Goal: Obtain resource: Download file/media

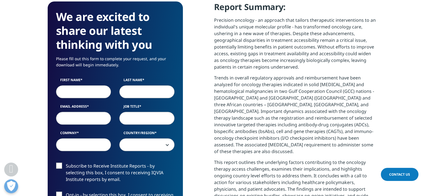
scroll to position [308, 135]
click at [94, 90] on input "First Name" at bounding box center [83, 91] width 55 height 13
type input "Yuti"
type input "[PERSON_NAME]"
click at [83, 118] on input "Email Address" at bounding box center [83, 118] width 55 height 13
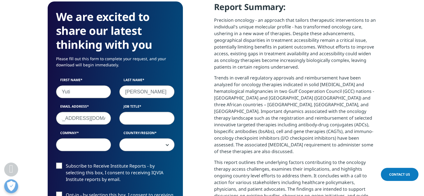
scroll to position [0, 20]
type input "[EMAIL_ADDRESS][DOMAIN_NAME]"
click at [132, 116] on input "Job Title" at bounding box center [146, 118] width 55 height 13
type input "Marketing"
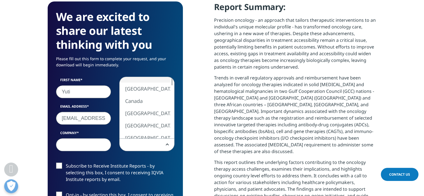
click at [136, 147] on span at bounding box center [146, 144] width 55 height 13
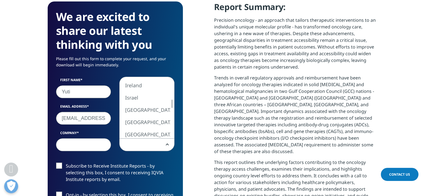
select select "India"
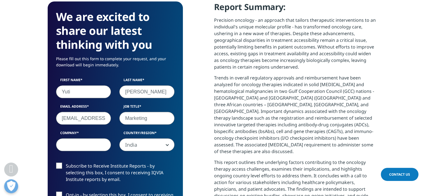
click at [81, 145] on input "Company" at bounding box center [83, 144] width 55 height 13
type input "BD"
click at [58, 165] on label "Subscribe to Receive Institute Reports - by selecting this box, I consent to re…" at bounding box center [115, 173] width 118 height 23
click at [66, 162] on input "Subscribe to Receive Institute Reports - by selecting this box, I consent to re…" at bounding box center [66, 162] width 0 height 0
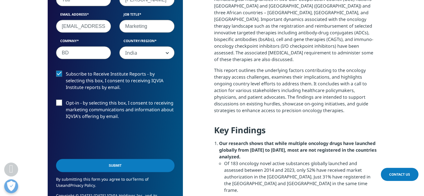
scroll to position [366, 0]
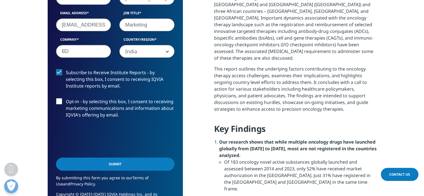
click at [62, 103] on label "Opt-in - by selecting this box, I consent to receiving marketing communications…" at bounding box center [115, 109] width 118 height 23
click at [66, 98] on input "Opt-in - by selecting this box, I consent to receiving marketing communications…" at bounding box center [66, 98] width 0 height 0
click at [117, 162] on input "Submit" at bounding box center [115, 163] width 118 height 13
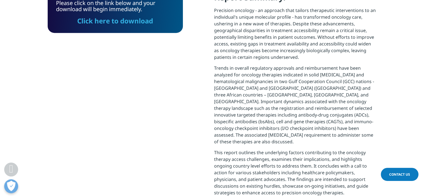
scroll to position [3, 3]
click at [135, 20] on link "Click here to download" at bounding box center [115, 20] width 76 height 9
